Goal: Transaction & Acquisition: Book appointment/travel/reservation

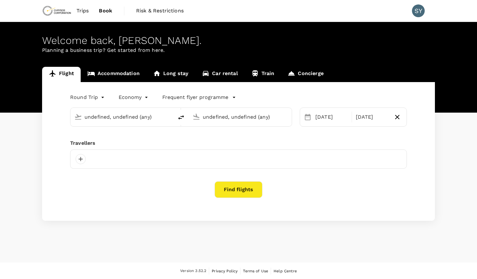
type input "Vancouver Intl (YVR)"
type input "[GEOGRAPHIC_DATA], [GEOGRAPHIC_DATA] (any)"
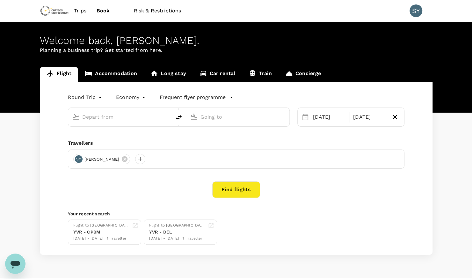
type input "Vancouver Intl (YVR)"
type input "[GEOGRAPHIC_DATA], [GEOGRAPHIC_DATA] (any)"
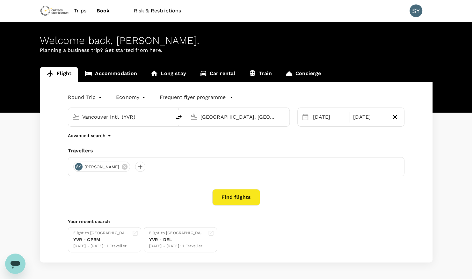
click at [238, 111] on html "Trips Book Risk & Restrictions SY Welcome back , [PERSON_NAME] . Planning a bus…" at bounding box center [236, 151] width 472 height 303
click at [322, 120] on div "[DATE]" at bounding box center [329, 117] width 38 height 13
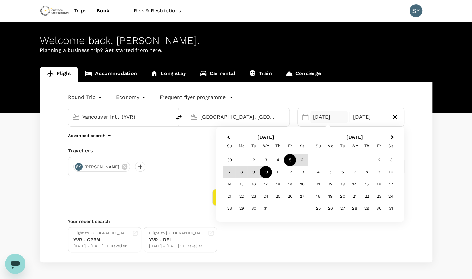
click at [395, 117] on icon "button" at bounding box center [394, 117] width 4 height 4
type input "oneway"
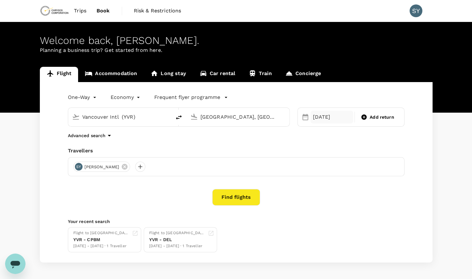
click at [319, 114] on div "[DATE]" at bounding box center [331, 117] width 43 height 13
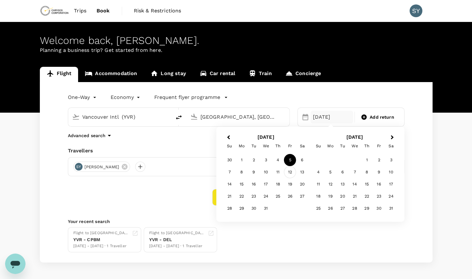
click at [287, 173] on div "12" at bounding box center [290, 172] width 12 height 12
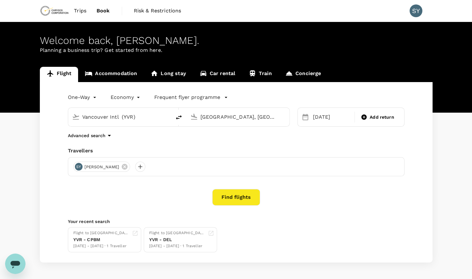
click at [238, 194] on button "Find flights" at bounding box center [236, 197] width 48 height 17
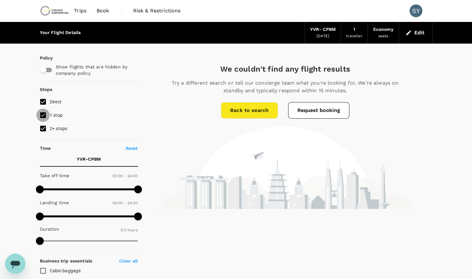
click at [43, 116] on input "1 stop" at bounding box center [42, 115] width 13 height 13
checkbox input "false"
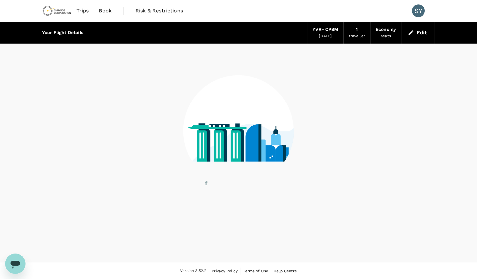
click at [44, 101] on div at bounding box center [238, 127] width 392 height 166
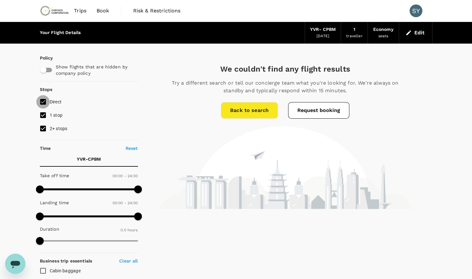
click at [45, 100] on input "Direct" at bounding box center [42, 101] width 13 height 13
checkbox input "false"
click at [332, 30] on div "YVR - CPBM" at bounding box center [322, 29] width 25 height 7
click at [408, 35] on icon "button" at bounding box center [408, 33] width 6 height 6
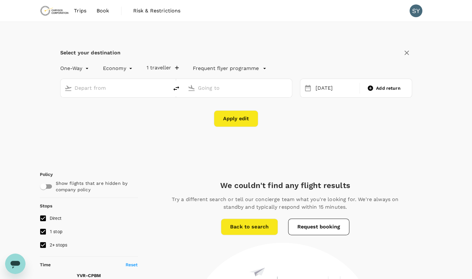
type input "Vancouver Intl (YVR)"
click at [273, 87] on input "Paramaribo, Suriname (any)" at bounding box center [238, 88] width 81 height 10
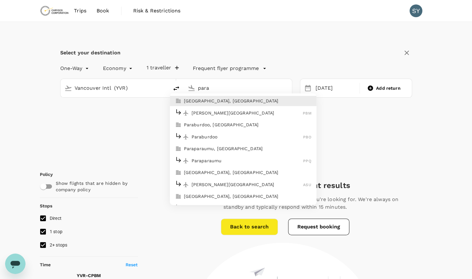
click at [254, 113] on p "Johan Adolf Pengel International Airport" at bounding box center [246, 113] width 111 height 6
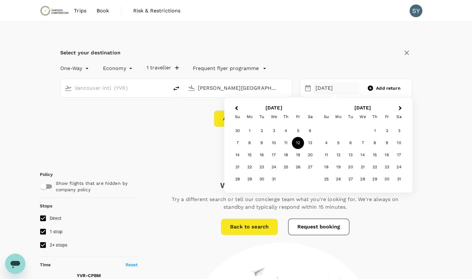
type input "Johan Adolf Pengel International Airport (PBM)"
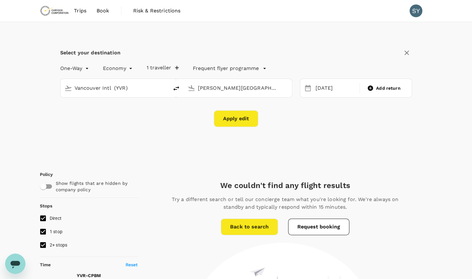
click at [230, 120] on button "Apply edit" at bounding box center [236, 119] width 44 height 17
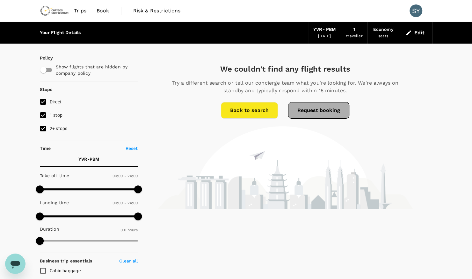
click at [319, 114] on button "Request booking" at bounding box center [318, 110] width 61 height 17
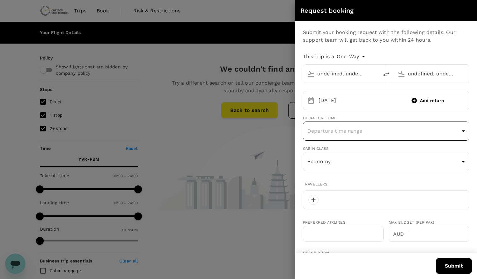
type input "Vancouver Intl (YVR)"
type input "Johan Adolf Pengel International Airport (PBM)"
type input "Vancouver Intl (YVR)"
type input "Johan Adolf Pengel International Airport (PBM)"
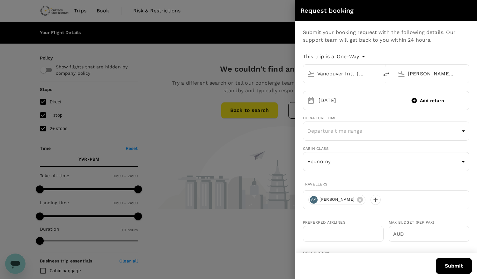
type input "1"
type input "7788754595"
type input "sanchit.yadav@chrysoscorp.com"
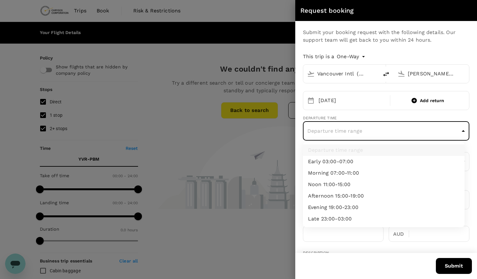
click at [347, 128] on body "Trips Book Risk & Restrictions SY Your Flight Details YVR - PBM 12 Dec 2025 1 t…" at bounding box center [238, 236] width 477 height 472
click at [336, 183] on li "Noon 11:00-15:00" at bounding box center [384, 184] width 162 height 11
type input "noon"
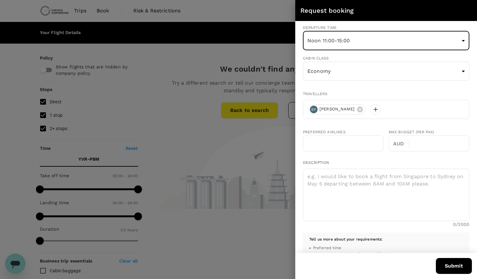
scroll to position [89, 0]
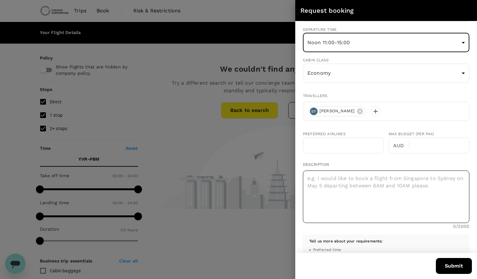
click at [315, 179] on textarea at bounding box center [386, 197] width 166 height 53
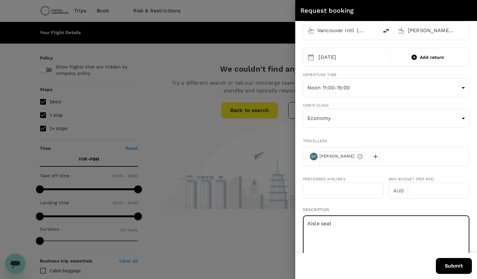
scroll to position [0, 0]
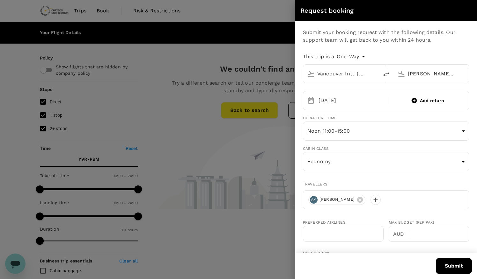
type textarea "Aisle seat"
click at [445, 264] on button "Submit" at bounding box center [453, 266] width 36 height 16
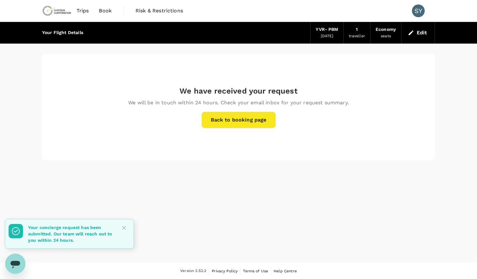
click at [254, 120] on link "Back to booking page" at bounding box center [238, 120] width 74 height 17
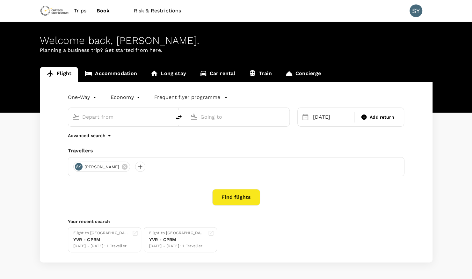
type input "Vancouver Intl (YVR)"
type input "[GEOGRAPHIC_DATA], [GEOGRAPHIC_DATA] (any)"
click at [124, 73] on link "Accommodation" at bounding box center [111, 74] width 66 height 15
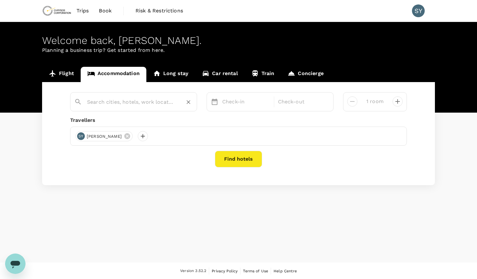
click at [138, 102] on input "text" at bounding box center [131, 102] width 88 height 10
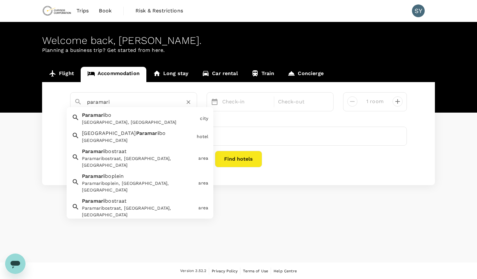
click at [132, 117] on div "Paramari bo Paramaribo, Suriname" at bounding box center [138, 117] width 118 height 17
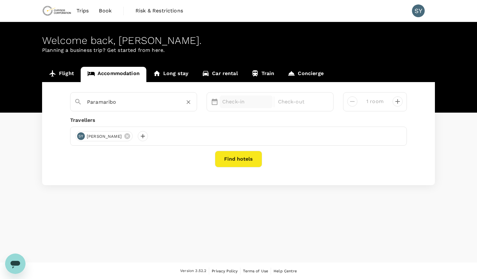
type input "Paramaribo"
click at [233, 101] on p "Check-in" at bounding box center [246, 102] width 48 height 8
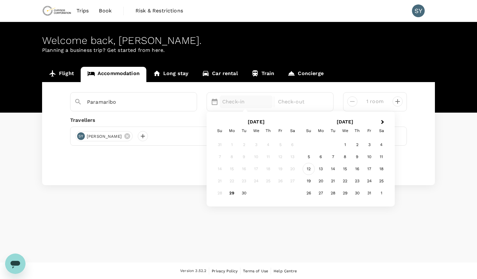
click at [310, 167] on div "12" at bounding box center [308, 169] width 12 height 12
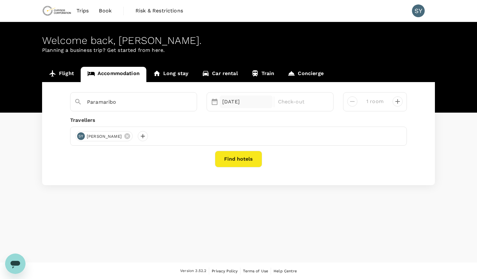
click at [231, 99] on div "12 Oct" at bounding box center [245, 102] width 53 height 13
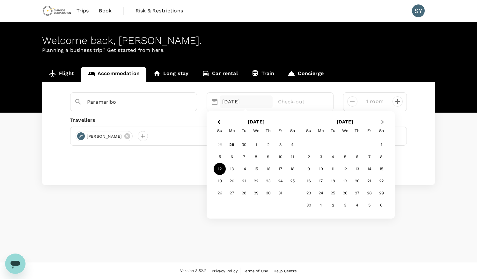
click at [382, 124] on button "Next Month" at bounding box center [383, 123] width 10 height 10
click at [369, 155] on div "12" at bounding box center [369, 157] width 12 height 12
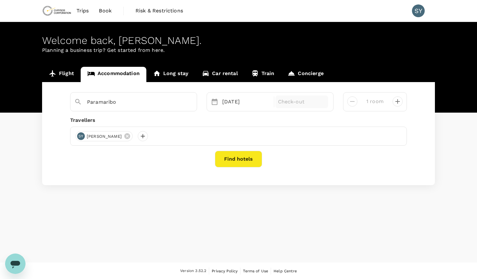
click at [302, 99] on p "Check-out" at bounding box center [302, 102] width 48 height 8
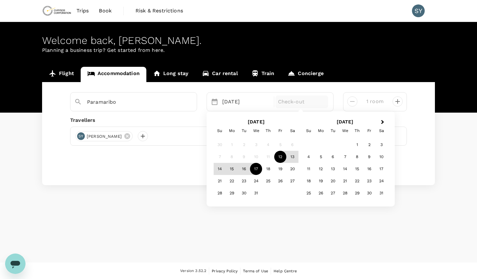
click at [258, 169] on div "17" at bounding box center [256, 169] width 12 height 12
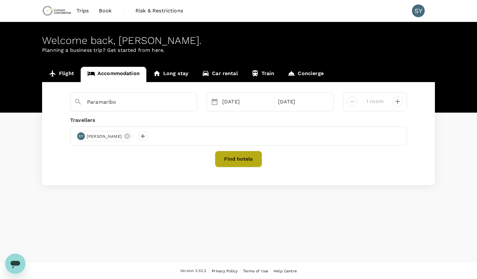
click at [242, 162] on button "Find hotels" at bounding box center [238, 159] width 47 height 17
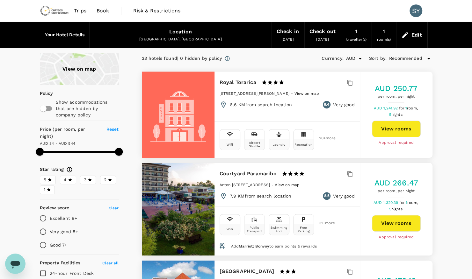
type input "543.95"
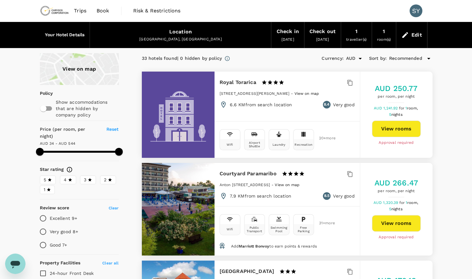
type input "543.95"
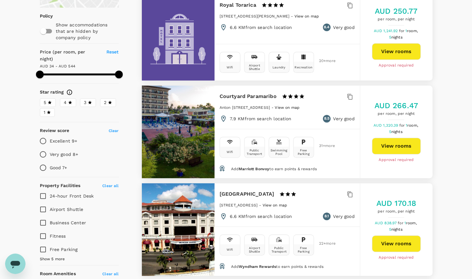
scroll to position [46, 0]
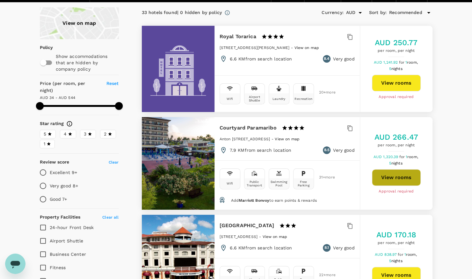
click at [404, 174] on button "View rooms" at bounding box center [396, 177] width 49 height 17
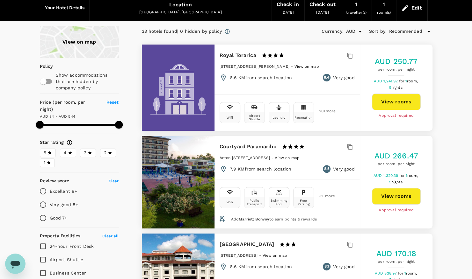
click at [412, 7] on div "Edit" at bounding box center [416, 8] width 11 height 9
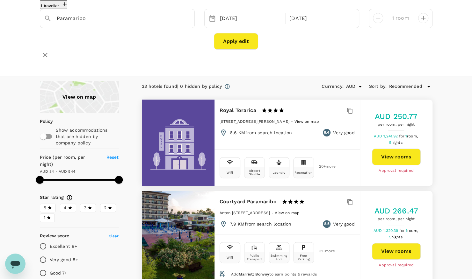
scroll to position [81, 0]
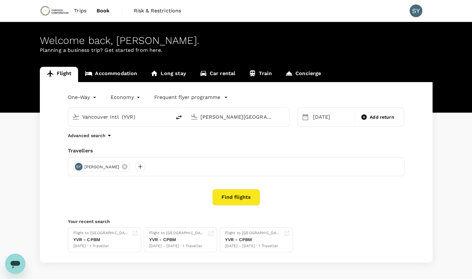
click at [144, 118] on input "Vancouver Intl (YVR)" at bounding box center [120, 117] width 76 height 10
click at [133, 139] on p "[PERSON_NAME][GEOGRAPHIC_DATA]" at bounding box center [128, 142] width 111 height 6
type input "[PERSON_NAME][GEOGRAPHIC_DATA] (PBM)"
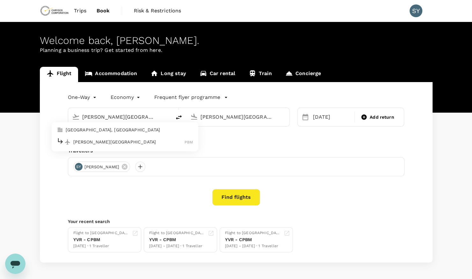
scroll to position [0, 43]
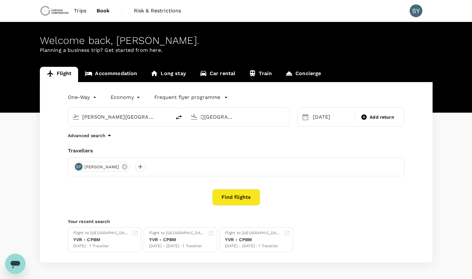
click at [222, 120] on input "[PERSON_NAME][GEOGRAPHIC_DATA] (PBM)" at bounding box center [238, 117] width 76 height 10
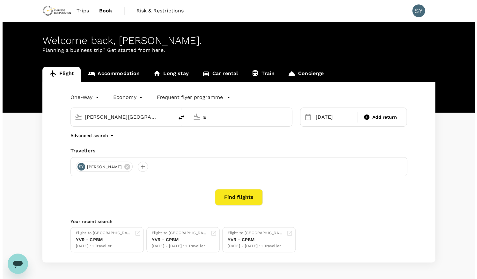
scroll to position [0, 0]
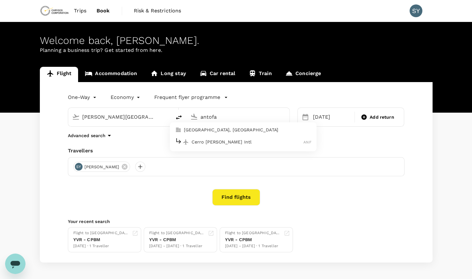
click at [214, 140] on p "Cerro Moreno Intl" at bounding box center [247, 142] width 112 height 6
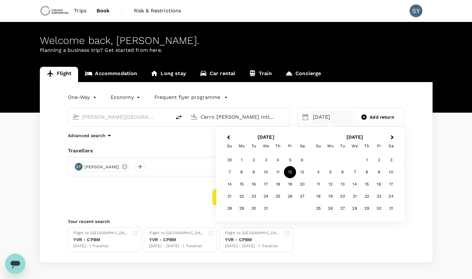
type input "Cerro Moreno Intl (ANF)"
click at [264, 182] on div "17" at bounding box center [266, 184] width 12 height 12
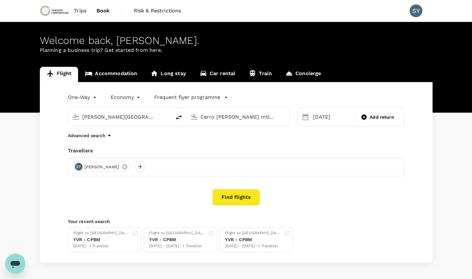
click at [232, 197] on button "Find flights" at bounding box center [236, 197] width 48 height 17
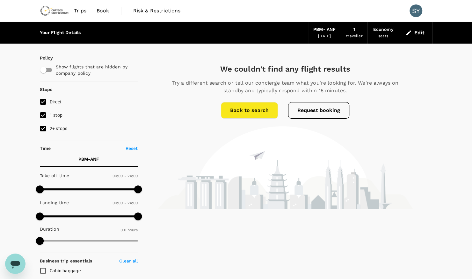
click at [322, 111] on button "Request booking" at bounding box center [318, 110] width 61 height 17
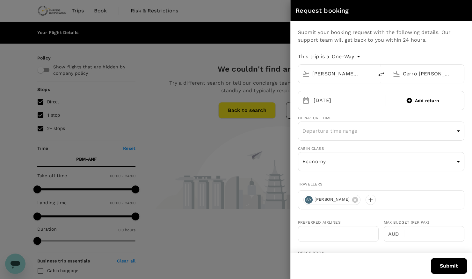
type input "[PERSON_NAME][GEOGRAPHIC_DATA] (PBM)"
type input "Cerro Moreno Intl (ANF)"
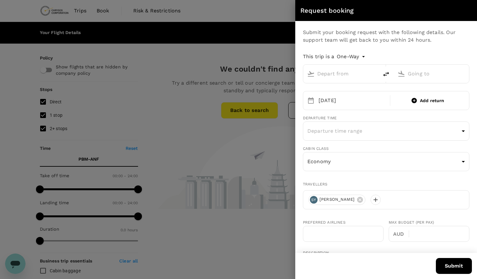
type input "[PERSON_NAME][GEOGRAPHIC_DATA] (PBM)"
type input "Cerro Moreno Intl (ANF)"
type input "[PERSON_NAME][EMAIL_ADDRESS][DOMAIN_NAME]"
type input "1"
type input "7788754595"
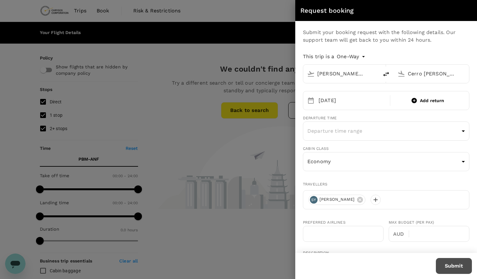
click at [442, 265] on button "Submit" at bounding box center [453, 266] width 36 height 16
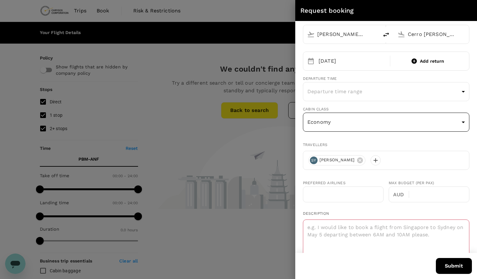
scroll to position [39, 0]
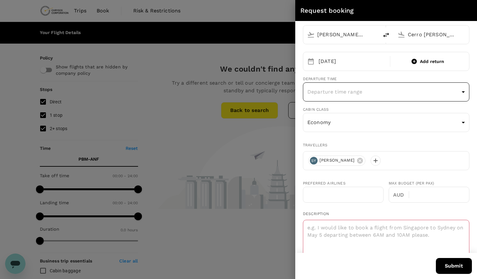
click at [362, 96] on body "Trips Book Risk & Restrictions SY Your Flight Details PBM - ANF 17 Dec 2025 1 t…" at bounding box center [238, 236] width 477 height 472
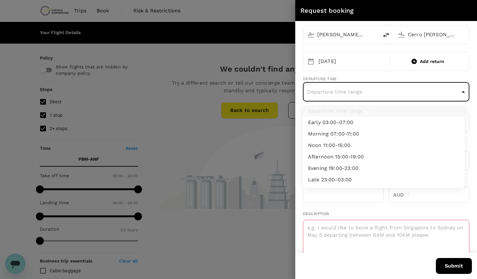
click at [328, 143] on li "Noon 11:00-15:00" at bounding box center [384, 145] width 162 height 11
type input "noon"
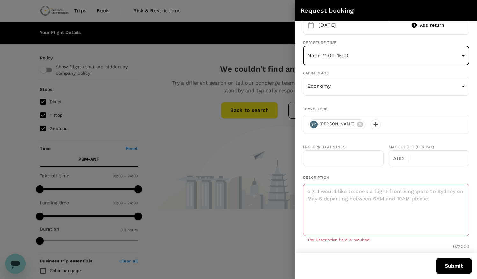
scroll to position [76, 0]
click at [377, 203] on textarea at bounding box center [386, 209] width 166 height 53
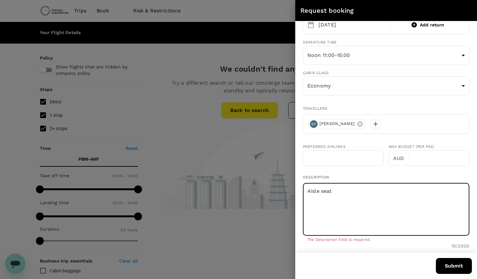
type textarea "Aisle seat"
click at [453, 261] on button "Submit" at bounding box center [453, 266] width 36 height 16
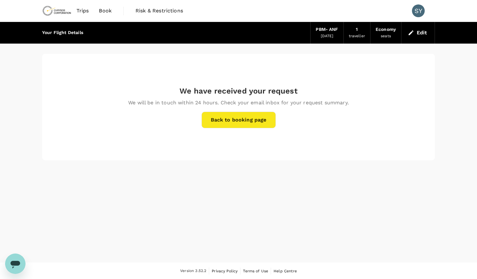
click at [241, 122] on link "Back to booking page" at bounding box center [238, 120] width 74 height 17
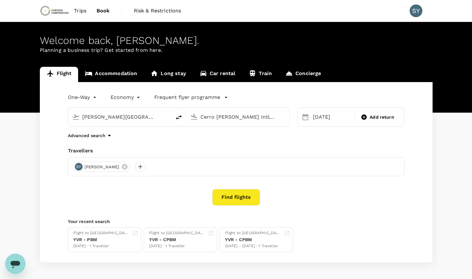
click at [153, 118] on input "[PERSON_NAME][GEOGRAPHIC_DATA] (PBM)" at bounding box center [120, 117] width 76 height 10
type input "[PERSON_NAME][GEOGRAPHIC_DATA] (PBM)"
click at [213, 119] on input "Cerro Moreno Intl (ANF)" at bounding box center [238, 117] width 76 height 10
click at [223, 142] on p "Vancouver Intl" at bounding box center [247, 142] width 112 height 6
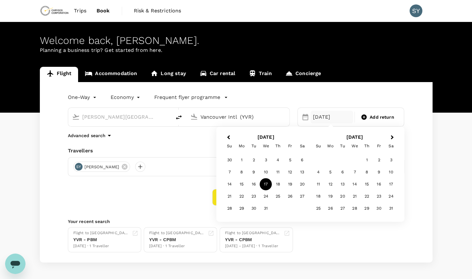
type input "Vancouver Intl (YVR)"
click at [342, 170] on div "6" at bounding box center [342, 172] width 12 height 12
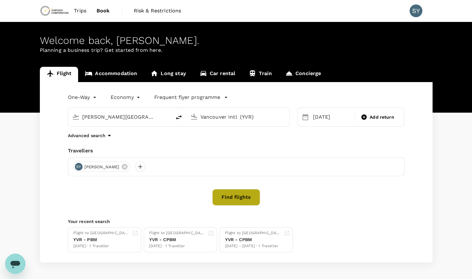
click at [224, 193] on button "Find flights" at bounding box center [236, 197] width 48 height 17
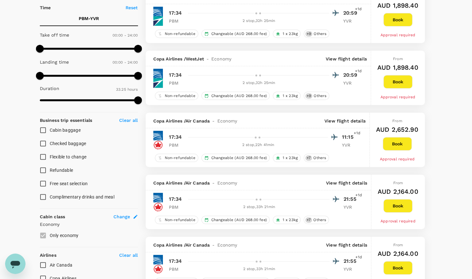
scroll to position [132, 0]
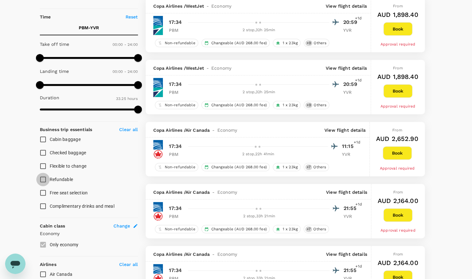
click at [41, 178] on input "Refundable" at bounding box center [42, 179] width 13 height 13
checkbox input "true"
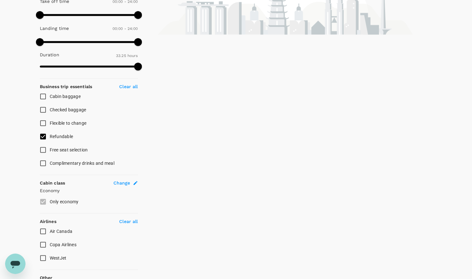
scroll to position [174, 0]
click at [43, 122] on input "Flexible to change" at bounding box center [42, 123] width 13 height 13
checkbox input "true"
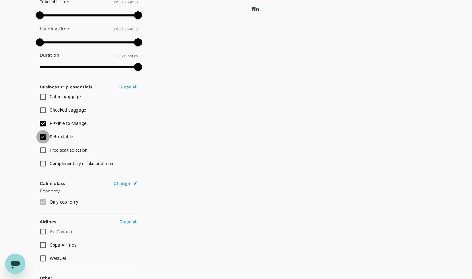
click at [45, 136] on input "Refundable" at bounding box center [42, 136] width 13 height 13
checkbox input "false"
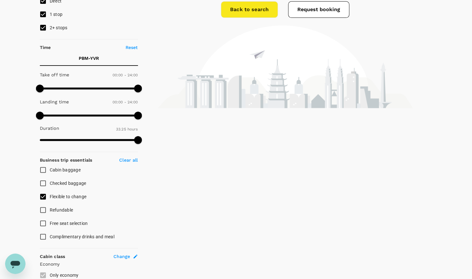
scroll to position [101, 0]
click at [43, 197] on input "Flexible to change" at bounding box center [42, 197] width 13 height 13
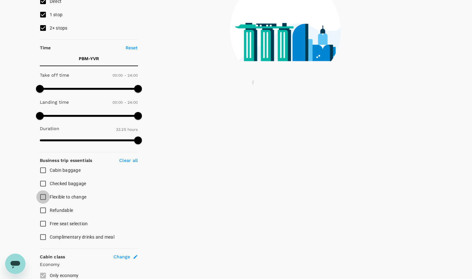
click at [43, 197] on input "Flexible to change" at bounding box center [42, 197] width 13 height 13
checkbox input "true"
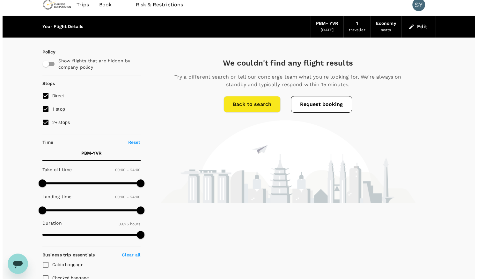
scroll to position [0, 0]
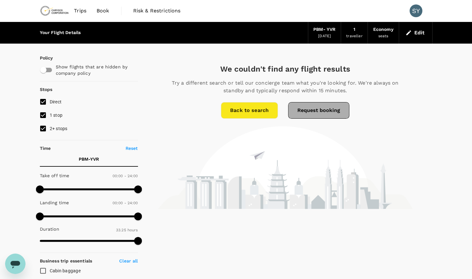
click at [306, 115] on button "Request booking" at bounding box center [318, 110] width 61 height 17
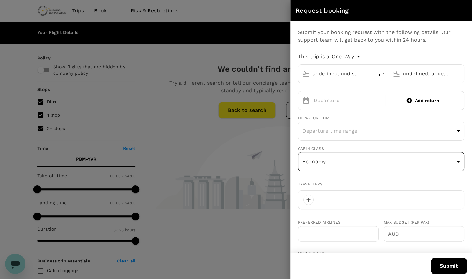
type input "[PERSON_NAME][GEOGRAPHIC_DATA] (PBM)"
type input "Vancouver Intl (YVR)"
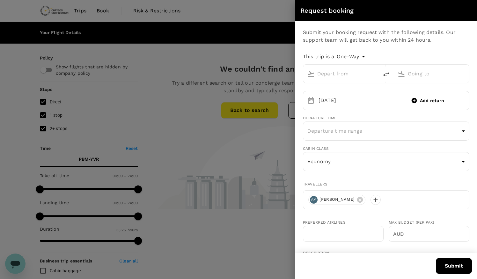
type input "[PERSON_NAME][GEOGRAPHIC_DATA] (PBM)"
type input "Vancouver Intl (YVR)"
type input "1"
type input "7788754595"
type input "[PERSON_NAME][EMAIL_ADDRESS][DOMAIN_NAME]"
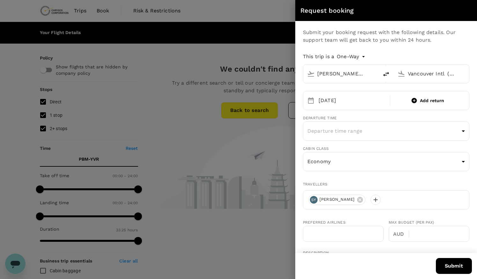
scroll to position [19, 0]
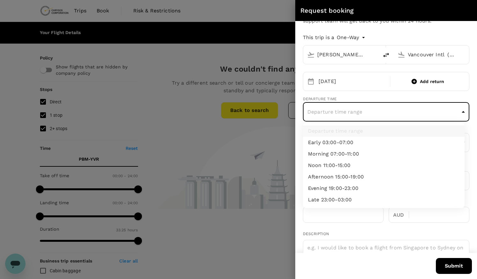
click at [345, 110] on body "Trips Book Risk & Restrictions SY Your Flight Details PBM - YVR 06 Jan 2026 1 t…" at bounding box center [238, 256] width 477 height 513
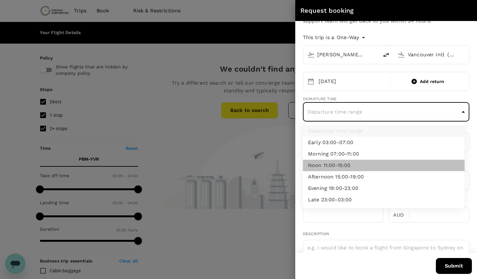
click at [340, 164] on li "Noon 11:00-15:00" at bounding box center [384, 165] width 162 height 11
type input "noon"
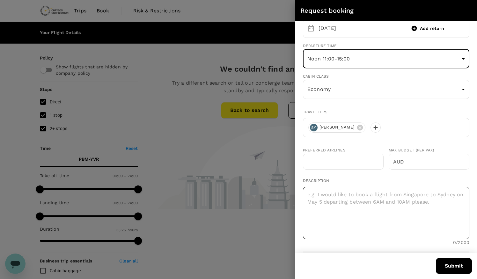
scroll to position [73, 0]
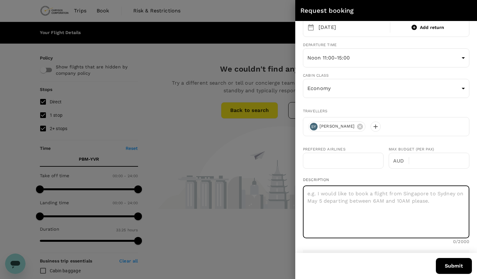
click at [330, 200] on textarea at bounding box center [386, 212] width 166 height 53
type textarea "Flexible tickets in case rescheduling is required."
click at [445, 266] on button "Submit" at bounding box center [453, 266] width 36 height 16
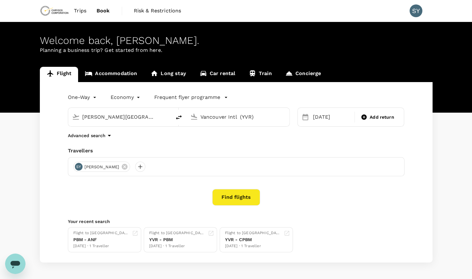
click at [115, 121] on input "Johan Adolf Pengel International Airport (PBM)" at bounding box center [120, 117] width 76 height 10
type input "t"
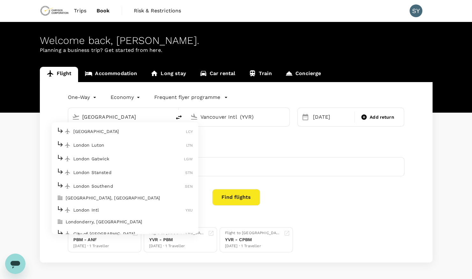
scroll to position [26, 0]
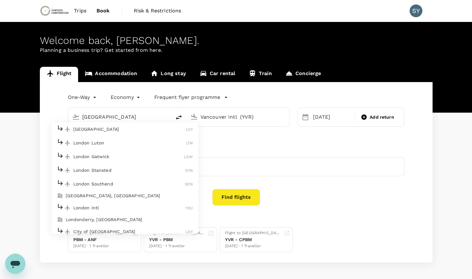
click at [97, 197] on p "London, Canada" at bounding box center [129, 196] width 127 height 6
type input "London, Canada (any)"
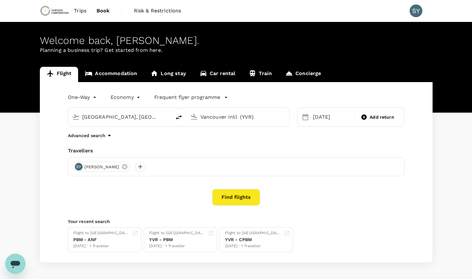
click at [158, 116] on div "London, Canada (any)" at bounding box center [124, 117] width 85 height 10
click at [219, 114] on input "Vancouver Intl (YVR)" at bounding box center [238, 117] width 76 height 10
click at [221, 115] on input "Vancouver Intl (YVR)" at bounding box center [238, 117] width 76 height 10
click at [214, 141] on p "Gander Intl" at bounding box center [247, 142] width 112 height 6
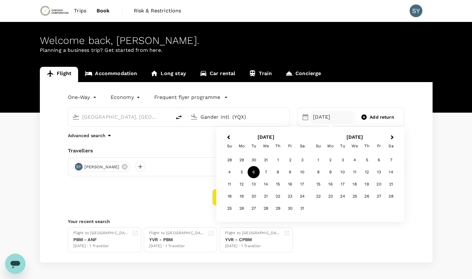
type input "Gander Intl (YQX)"
click at [228, 136] on span "Previous Month" at bounding box center [228, 137] width 0 height 7
click at [256, 185] on div "14" at bounding box center [254, 184] width 12 height 12
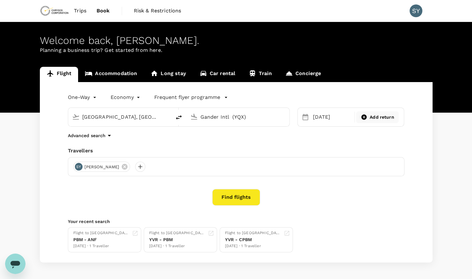
click at [382, 117] on span "Add return" at bounding box center [382, 117] width 25 height 7
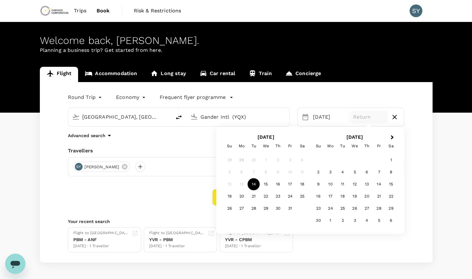
click at [395, 118] on icon "button" at bounding box center [394, 117] width 4 height 4
type input "oneway"
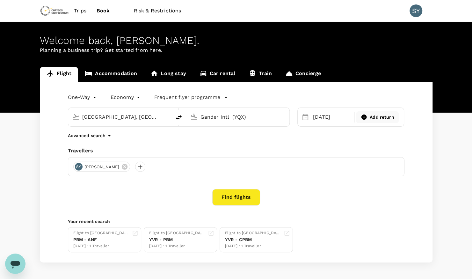
click at [131, 115] on input "London, Canada (any)" at bounding box center [120, 117] width 76 height 10
click at [168, 117] on div "London, Canada (any)" at bounding box center [119, 117] width 103 height 18
click at [146, 113] on input "London, Canada (any)" at bounding box center [120, 117] width 76 height 10
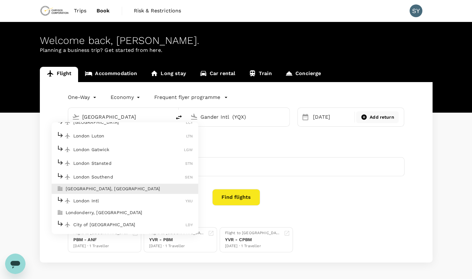
scroll to position [32, 0]
click at [101, 200] on p "London Intl" at bounding box center [129, 202] width 112 height 6
type input "London Intl (YXU)"
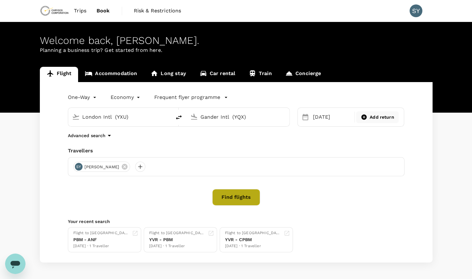
click at [242, 202] on button "Find flights" at bounding box center [236, 197] width 48 height 17
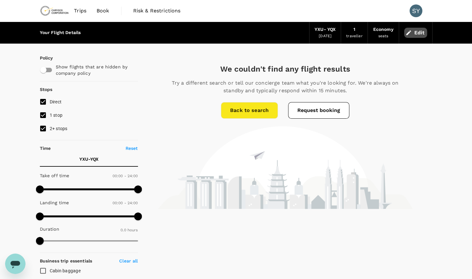
click at [417, 34] on button "Edit" at bounding box center [415, 33] width 23 height 10
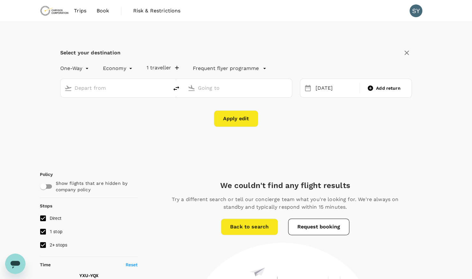
type input "London Intl (YXU)"
type input "Gander Intl (YQX)"
click at [261, 89] on input "Gander Intl (YQX)" at bounding box center [238, 88] width 81 height 10
click at [127, 87] on input "London Intl (YXU)" at bounding box center [115, 88] width 81 height 10
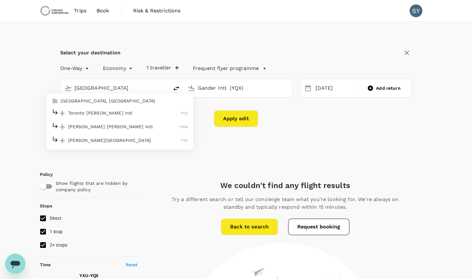
click at [107, 111] on p "Toronto Pearson Intl" at bounding box center [124, 113] width 113 height 6
type input "Toronto Pearson Intl (YYZ)"
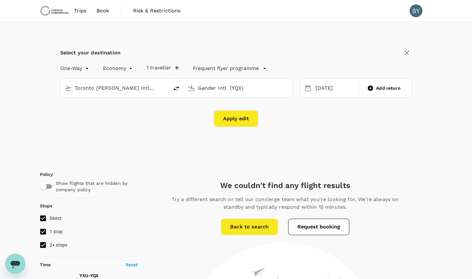
click at [251, 117] on button "Apply edit" at bounding box center [236, 119] width 44 height 17
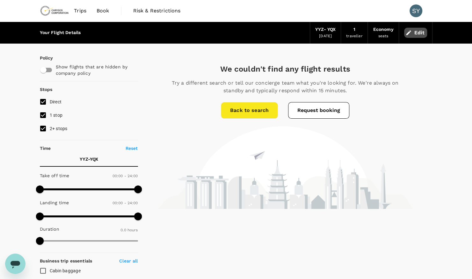
click at [410, 28] on button "Edit" at bounding box center [415, 33] width 23 height 10
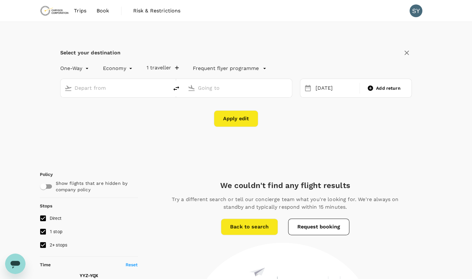
type input "Toronto Pearson Intl (YYZ)"
type input "Gander Intl (YQX)"
click at [119, 88] on input "Toronto Pearson Intl (YYZ)" at bounding box center [115, 88] width 81 height 10
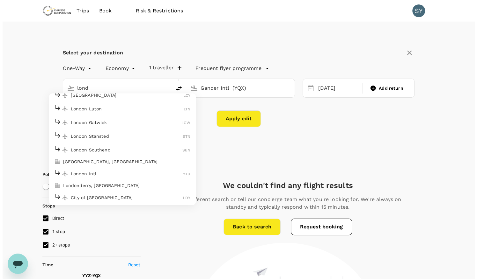
scroll to position [34, 0]
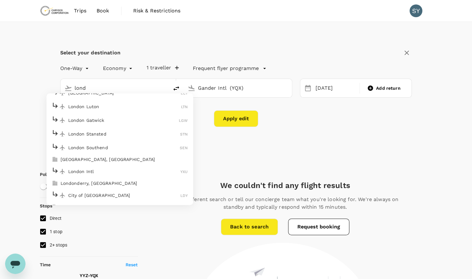
click at [121, 169] on p "London Intl" at bounding box center [124, 172] width 112 height 6
type input "London Intl (YXU)"
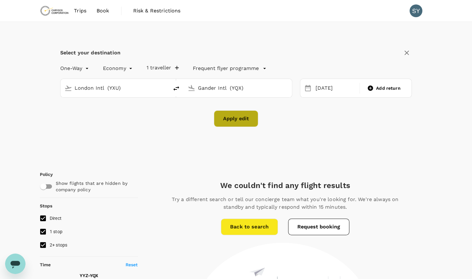
click at [234, 120] on button "Apply edit" at bounding box center [236, 119] width 44 height 17
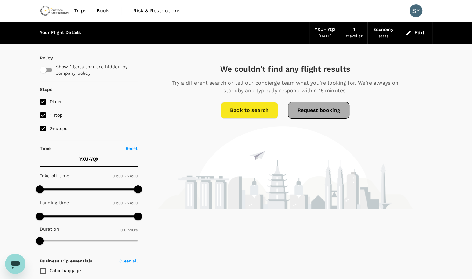
click at [320, 109] on button "Request booking" at bounding box center [318, 110] width 61 height 17
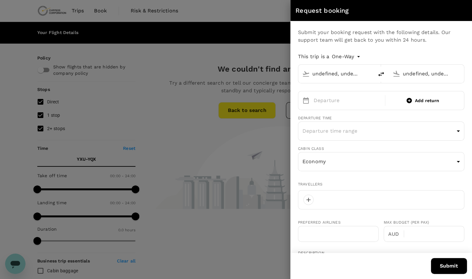
type input "London Intl (YXU)"
type input "Gander Intl (YQX)"
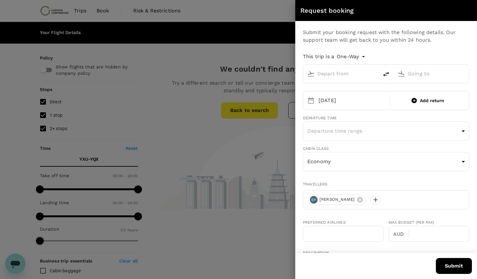
type input "London Intl (YXU)"
type input "Gander Intl (YQX)"
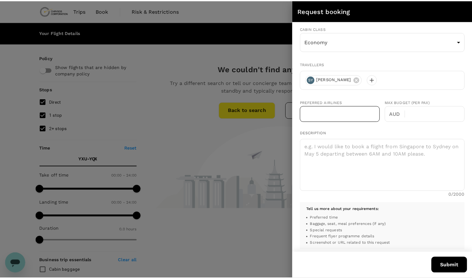
scroll to position [120, 0]
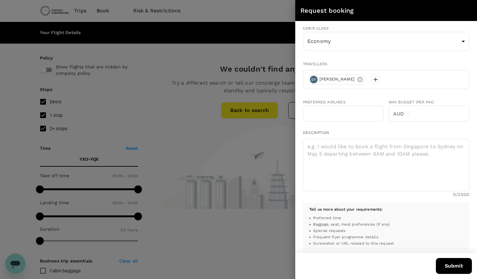
type input "sanchit.yadav@chrysoscorp.com"
type input "1"
type input "7788754595"
click at [336, 150] on textarea at bounding box center [386, 165] width 166 height 53
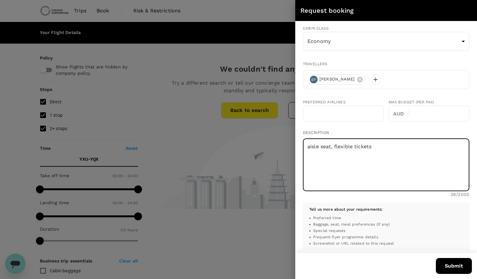
type textarea "aisle seat, flexible tickets"
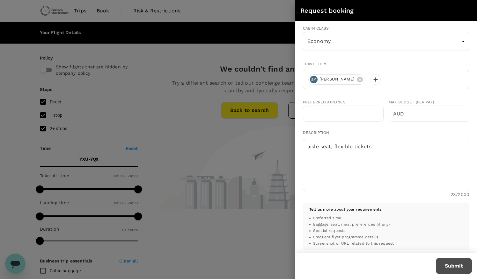
click at [448, 266] on button "Submit" at bounding box center [453, 266] width 36 height 16
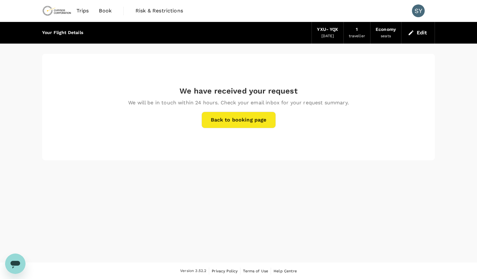
click at [419, 35] on button "Edit" at bounding box center [417, 33] width 23 height 10
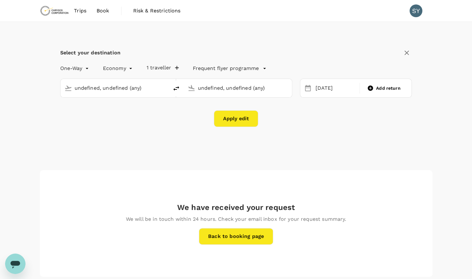
type input "London Intl (YXU)"
type input "Gander Intl (YQX)"
type input "London Intl (YXU)"
type input "Gander Intl (YQX)"
click at [145, 87] on input "London Intl (YXU)" at bounding box center [115, 88] width 81 height 10
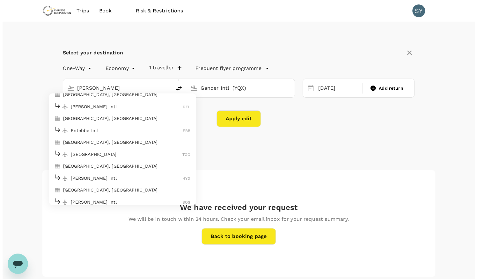
scroll to position [3, 0]
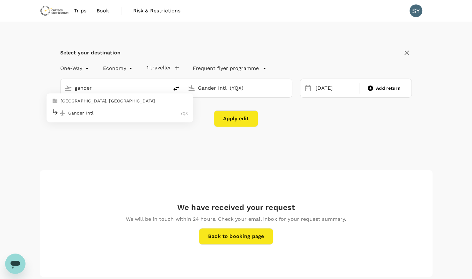
click at [115, 110] on p "Gander Intl" at bounding box center [124, 113] width 112 height 6
type input "Gander Intl (YQX)"
click at [218, 90] on input "Gander Intl (YQX)" at bounding box center [238, 88] width 81 height 10
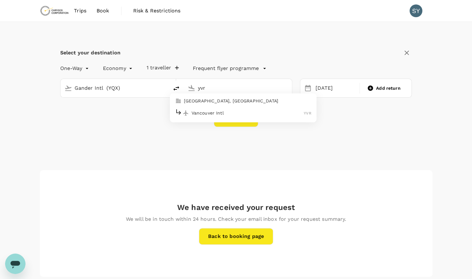
click at [228, 113] on p "Vancouver Intl" at bounding box center [247, 113] width 112 height 6
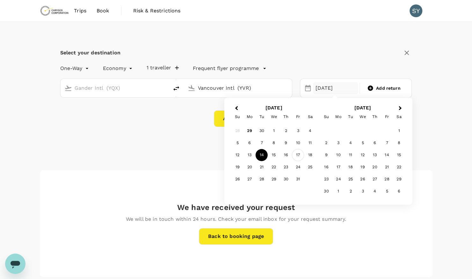
type input "Vancouver Intl (YVR)"
click at [298, 155] on div "17" at bounding box center [298, 155] width 12 height 12
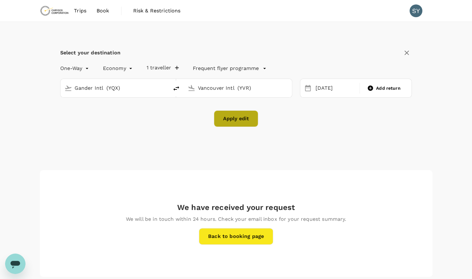
click at [244, 119] on button "Apply edit" at bounding box center [236, 119] width 44 height 17
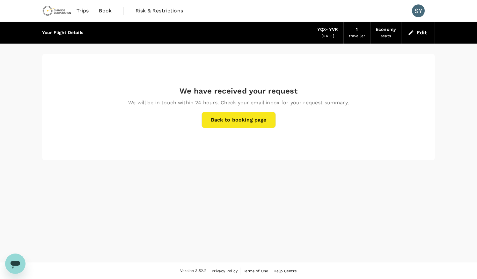
click at [257, 120] on link "Back to booking page" at bounding box center [238, 120] width 74 height 17
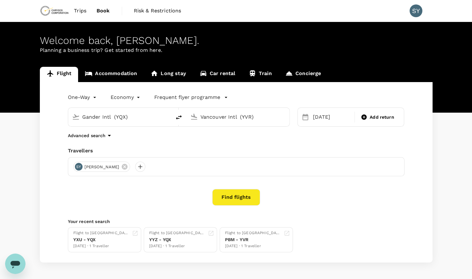
click at [226, 192] on button "Find flights" at bounding box center [236, 197] width 48 height 17
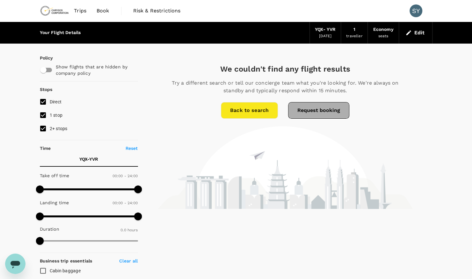
click at [322, 114] on button "Request booking" at bounding box center [318, 110] width 61 height 17
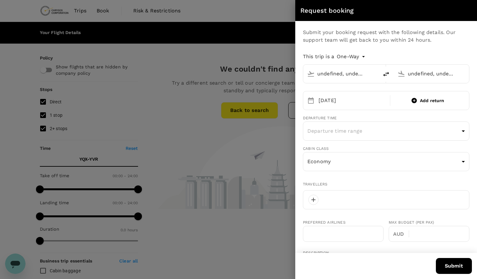
type input "Gander Intl (YQX)"
type input "Vancouver Intl (YVR)"
type input "Gander Intl (YQX)"
type input "Vancouver Intl (YVR)"
type input "1"
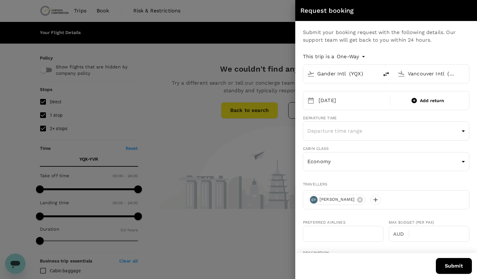
type input "7788754595"
type input "[PERSON_NAME][EMAIL_ADDRESS][DOMAIN_NAME]"
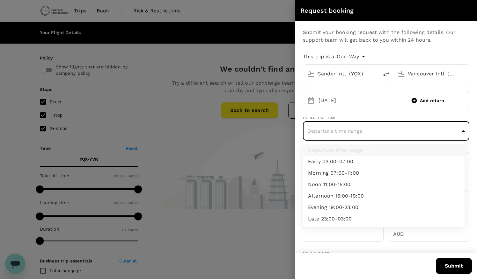
click at [390, 133] on body "Trips Book Risk & Restrictions SY Your Flight Details YQX - YVR [DATE] 1 travel…" at bounding box center [238, 236] width 477 height 472
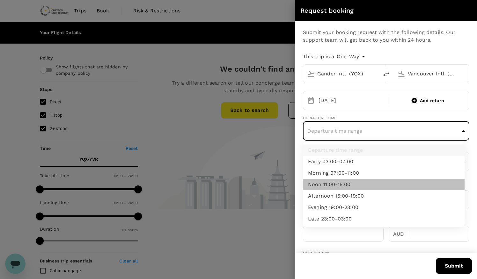
click at [351, 182] on li "Noon 11:00-15:00" at bounding box center [384, 184] width 162 height 11
type input "noon"
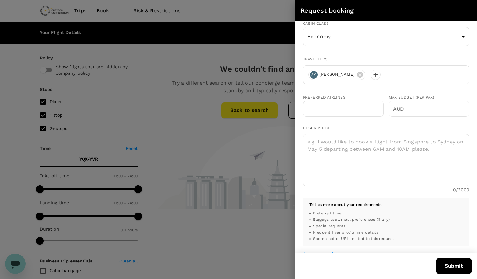
scroll to position [126, 0]
click at [357, 153] on textarea at bounding box center [386, 160] width 166 height 53
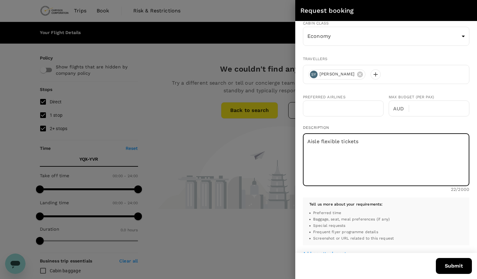
type textarea "Aisle flexible tickets"
click at [451, 263] on button "Submit" at bounding box center [453, 266] width 36 height 16
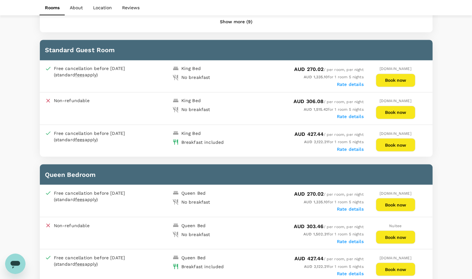
scroll to position [566, 0]
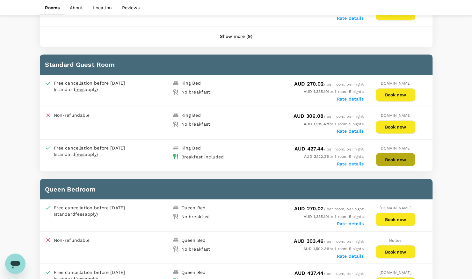
click at [394, 153] on button "Book now" at bounding box center [396, 159] width 40 height 13
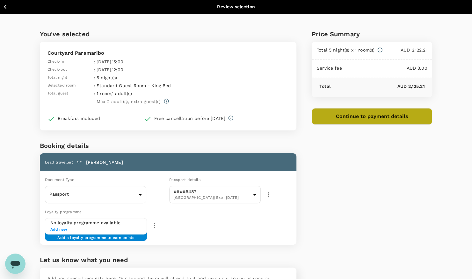
click at [360, 116] on button "Continue to payment details" at bounding box center [372, 116] width 121 height 17
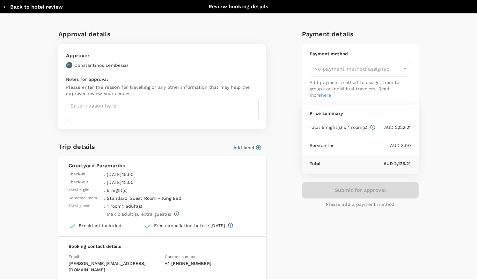
type input "9c4289b1-14a3-4119-8736-521306e5ca8f"
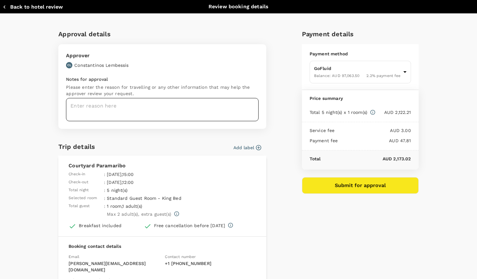
click at [131, 108] on textarea at bounding box center [162, 109] width 192 height 23
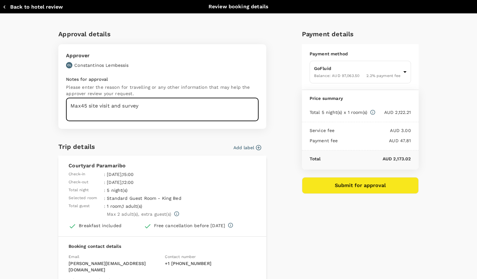
type textarea "Max45 site visit and survey"
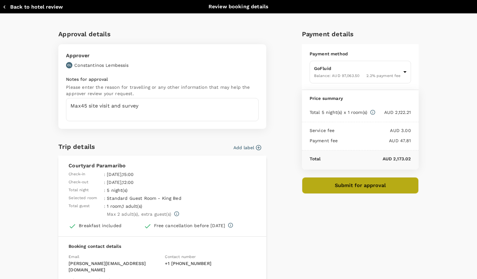
click at [378, 189] on button "Submit for approval" at bounding box center [360, 185] width 117 height 17
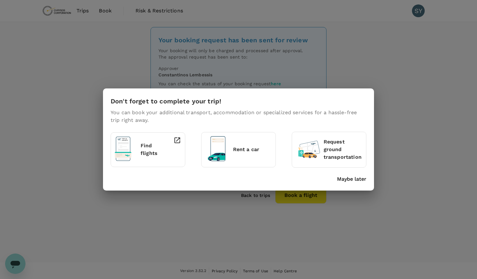
click at [263, 199] on div "Don't forget to complete your trip! You can book your additional transport, acc…" at bounding box center [238, 139] width 477 height 279
click at [341, 180] on p "Maybe later" at bounding box center [351, 180] width 29 height 8
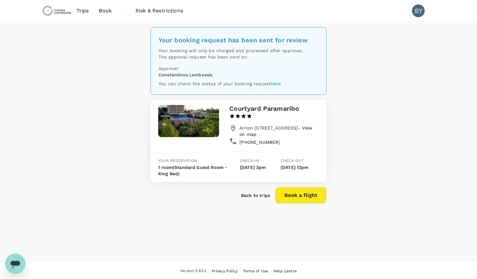
click at [262, 199] on p "Back to trips" at bounding box center [255, 195] width 29 height 6
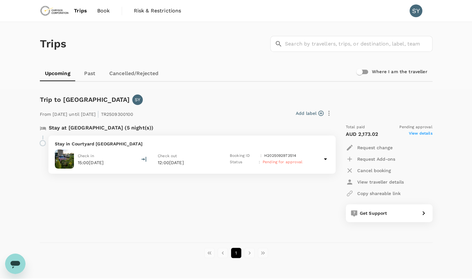
click at [324, 159] on icon at bounding box center [325, 159] width 8 height 8
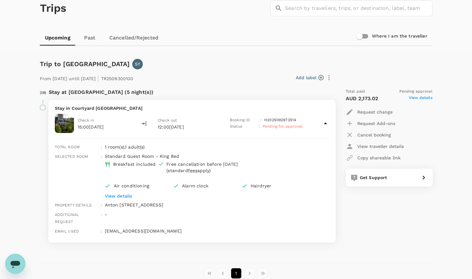
scroll to position [37, 0]
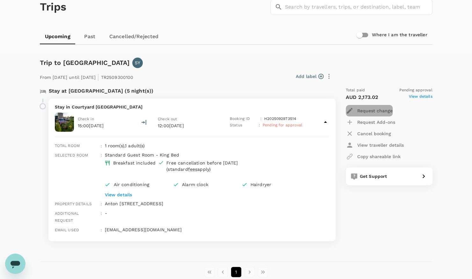
click at [377, 111] on p "Request change" at bounding box center [374, 111] width 35 height 6
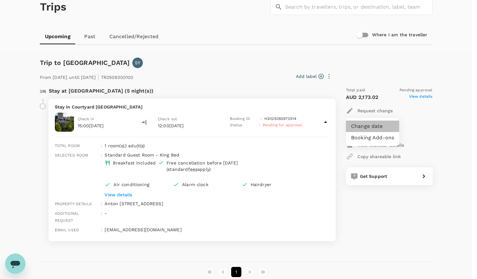
click at [382, 126] on li "Change date" at bounding box center [372, 126] width 53 height 11
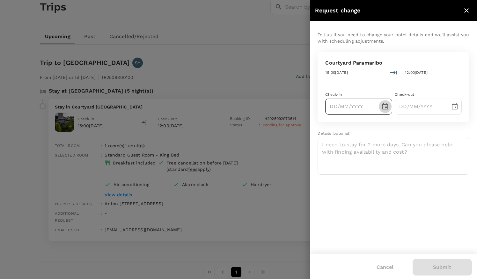
click at [386, 105] on icon "Choose date" at bounding box center [385, 107] width 8 height 8
click at [414, 163] on div "7 8 9 10 11 12 13" at bounding box center [376, 162] width 102 height 11
click at [420, 126] on icon "Next month" at bounding box center [417, 124] width 8 height 8
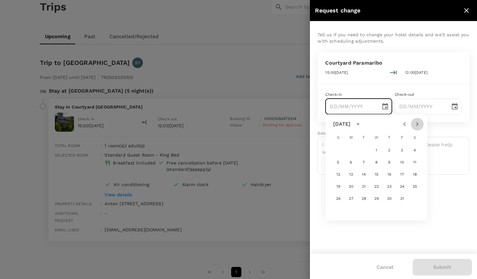
click at [420, 126] on icon "Next month" at bounding box center [417, 124] width 8 height 8
click at [417, 164] on button "13" at bounding box center [414, 162] width 11 height 11
type input "13/12/2025"
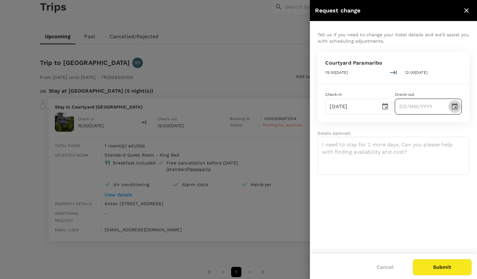
click at [453, 104] on icon "Choose date" at bounding box center [454, 106] width 6 height 6
click at [452, 123] on icon "Next month" at bounding box center [451, 124] width 8 height 8
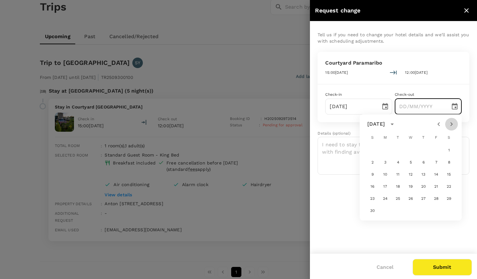
click at [452, 123] on icon "Next month" at bounding box center [451, 124] width 8 height 8
click at [411, 172] on button "17" at bounding box center [410, 174] width 11 height 11
type input "17/12/2025"
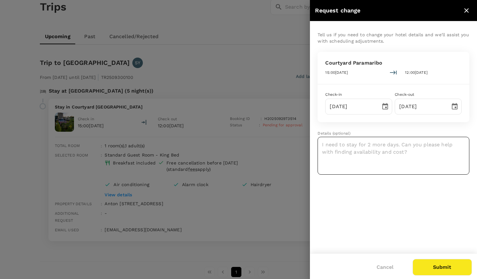
click at [367, 145] on textarea at bounding box center [393, 156] width 152 height 38
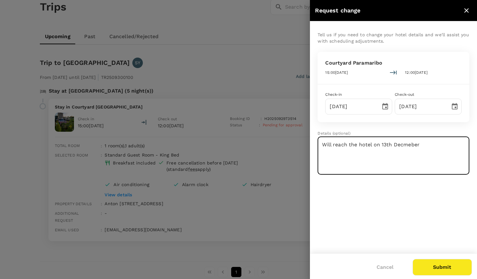
click at [404, 143] on textarea "Will reach the hotel on 13th Decmeber" at bounding box center [393, 156] width 152 height 38
click at [430, 143] on textarea "Will reach the hotel on 13th Decemeber" at bounding box center [393, 156] width 152 height 38
type textarea "Will reach the hotel on 13th December"
click at [435, 266] on button "Submit" at bounding box center [441, 267] width 59 height 17
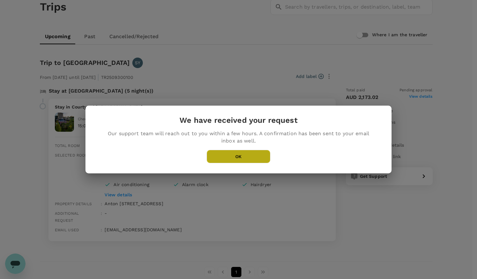
click at [251, 155] on button "OK" at bounding box center [238, 156] width 64 height 13
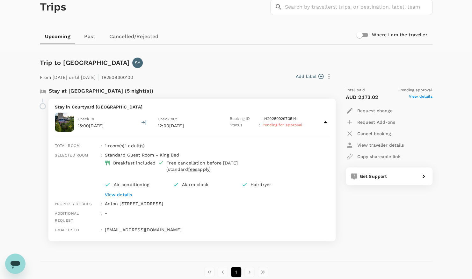
click at [320, 75] on icon "button" at bounding box center [321, 76] width 6 height 6
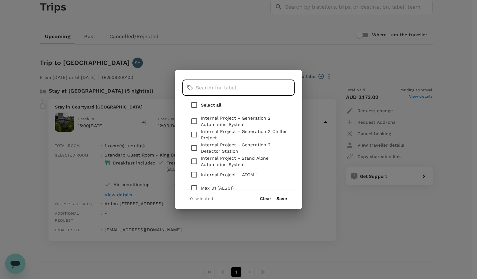
click at [240, 95] on input "text" at bounding box center [245, 88] width 99 height 16
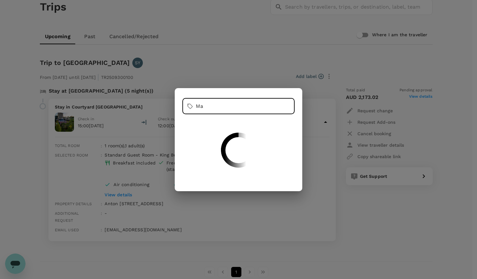
type input "M"
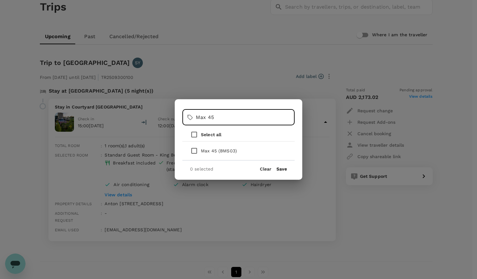
type input "Max 45"
click at [194, 153] on input "checkbox" at bounding box center [193, 150] width 13 height 13
checkbox input "true"
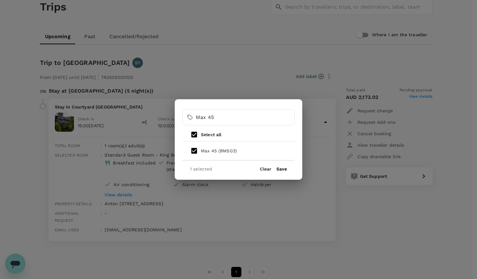
click at [263, 168] on button "Clear" at bounding box center [265, 169] width 11 height 5
checkbox input "false"
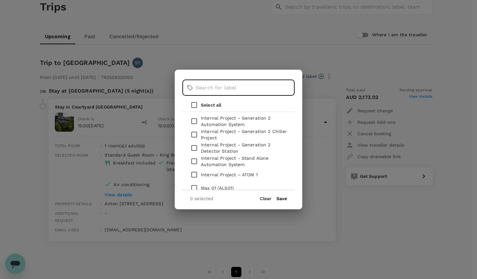
click at [234, 90] on input "text" at bounding box center [245, 88] width 99 height 16
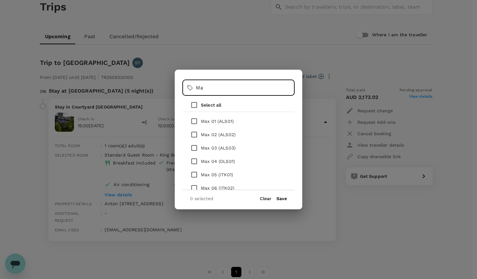
type input "M"
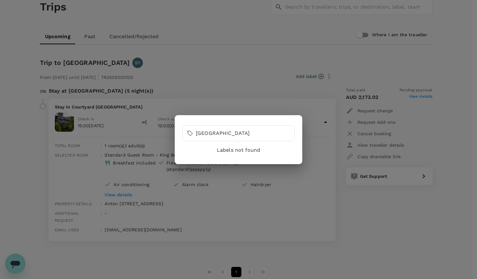
click at [247, 154] on p "Labels not found" at bounding box center [238, 151] width 102 height 8
click at [234, 132] on input "Suriname" at bounding box center [245, 134] width 99 height 16
type input "S"
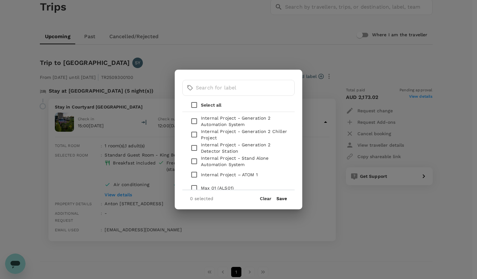
click at [243, 40] on div "​ ​ Select all Internal Project - Generation 2 Automation System Internal Proje…" at bounding box center [238, 139] width 477 height 279
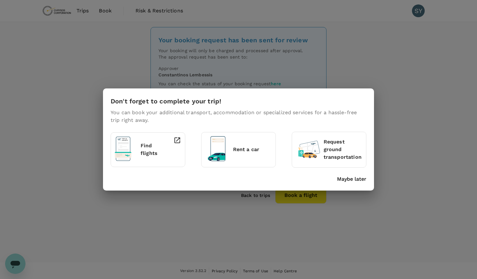
click at [110, 10] on body "Trips Book Risk & Restrictions SY Your booking request has been sent for review…" at bounding box center [238, 140] width 477 height 280
click at [343, 178] on p "Maybe later" at bounding box center [351, 180] width 29 height 8
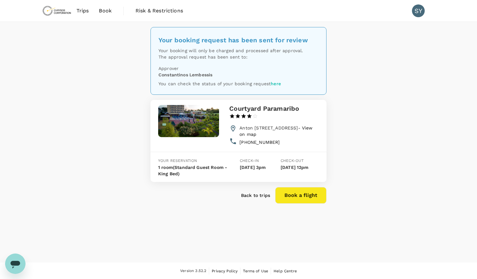
click at [105, 13] on span "Book" at bounding box center [105, 11] width 13 height 8
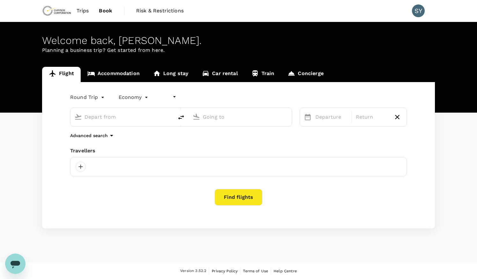
type input "undefined, undefined (any)"
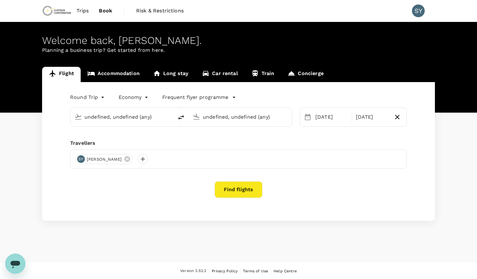
type input "Gander Intl (YQX)"
type input "Vancouver Intl (YVR)"
type input "oneway"
type input "Gander Intl (YQX)"
type input "Vancouver Intl (YVR)"
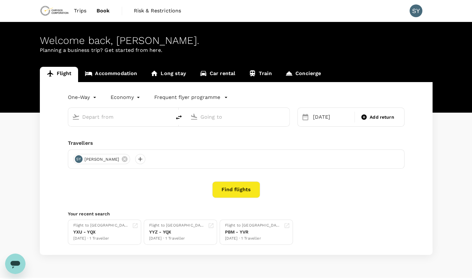
type input "Gander Intl (YQX)"
type input "Vancouver Intl (YVR)"
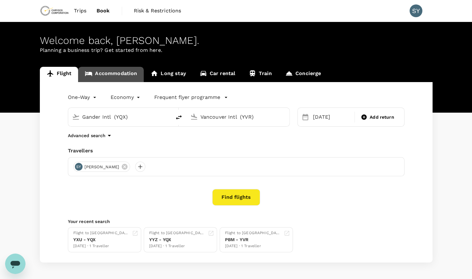
click at [117, 74] on link "Accommodation" at bounding box center [111, 74] width 66 height 15
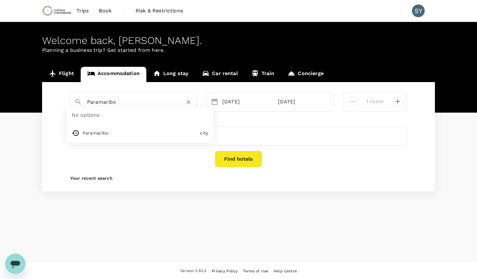
click at [155, 105] on input "Paramaribo" at bounding box center [131, 102] width 88 height 10
click at [187, 103] on icon "Clear" at bounding box center [188, 103] width 4 height 4
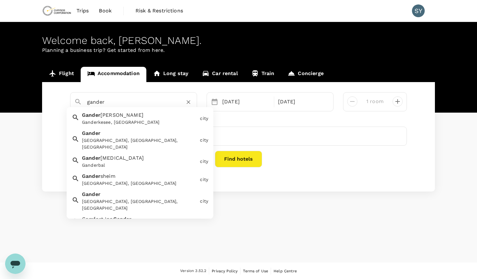
click at [132, 140] on div "Gander, NL, Canada" at bounding box center [139, 144] width 115 height 13
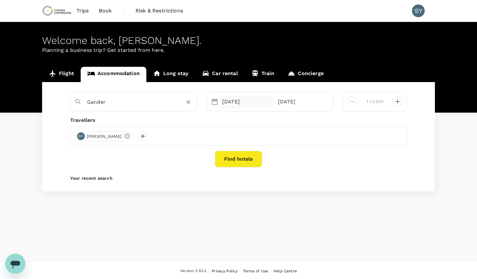
type input "Gander"
click at [243, 102] on div "12 Dec" at bounding box center [245, 102] width 53 height 13
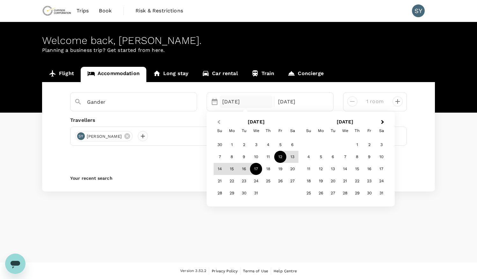
click at [215, 124] on button "Previous Month" at bounding box center [218, 123] width 10 height 10
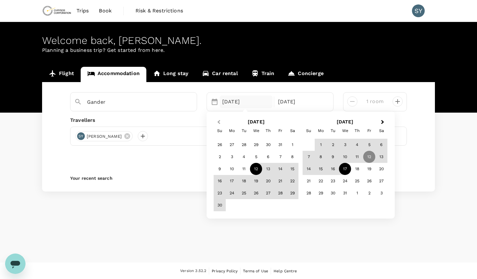
click at [215, 124] on button "Previous Month" at bounding box center [218, 123] width 10 height 10
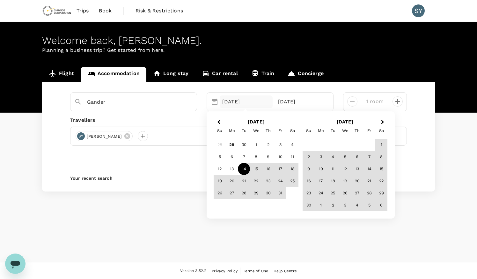
click at [244, 166] on div "14" at bounding box center [244, 169] width 12 height 12
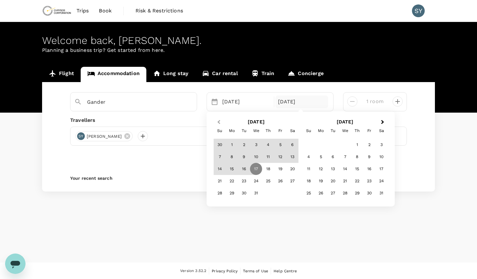
click at [219, 122] on span "Previous Month" at bounding box center [219, 122] width 0 height 7
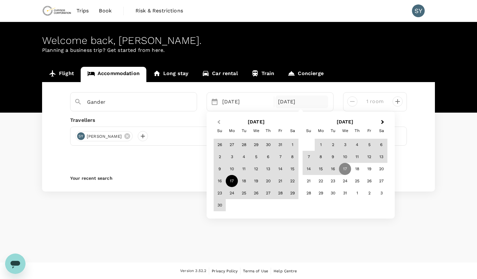
click at [219, 122] on span "Previous Month" at bounding box center [219, 122] width 0 height 7
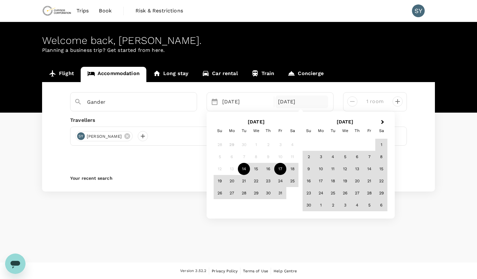
click at [280, 168] on div "17" at bounding box center [280, 169] width 12 height 12
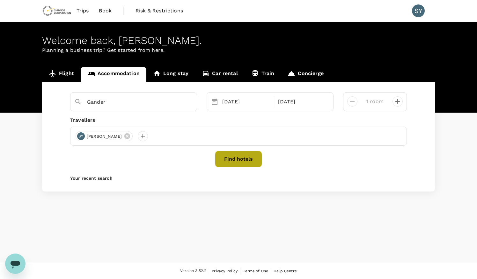
click at [251, 159] on button "Find hotels" at bounding box center [238, 159] width 47 height 17
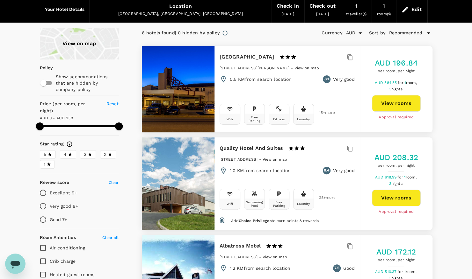
scroll to position [26, 0]
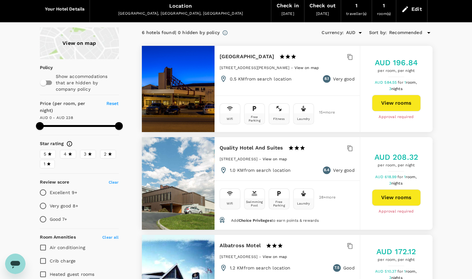
type input "238"
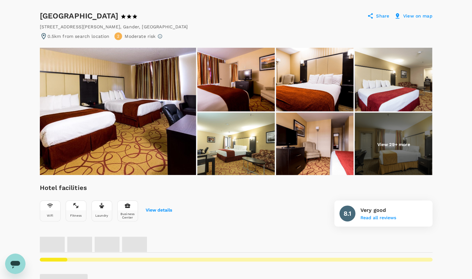
scroll to position [64, 0]
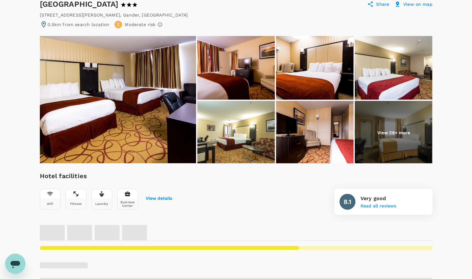
click at [388, 142] on img at bounding box center [393, 133] width 77 height 64
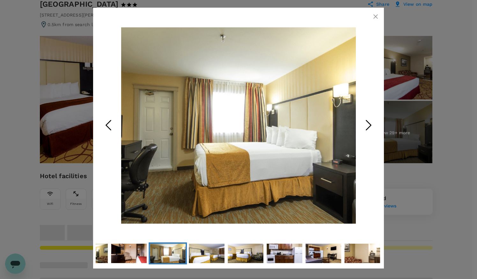
click at [371, 122] on icon "Next Slide" at bounding box center [368, 125] width 19 height 19
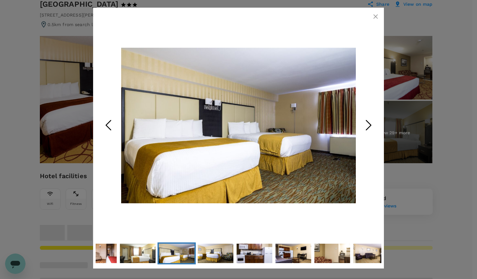
click at [371, 122] on icon "Next Slide" at bounding box center [368, 125] width 19 height 19
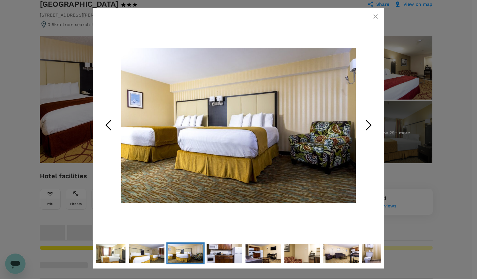
click at [371, 122] on icon "Next Slide" at bounding box center [368, 125] width 19 height 19
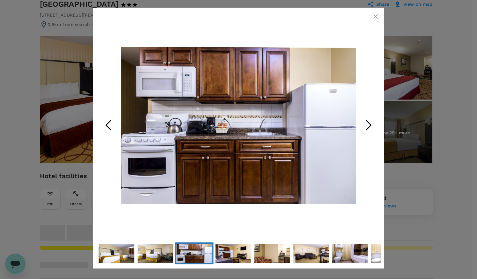
click at [371, 122] on icon "Next Slide" at bounding box center [368, 125] width 19 height 19
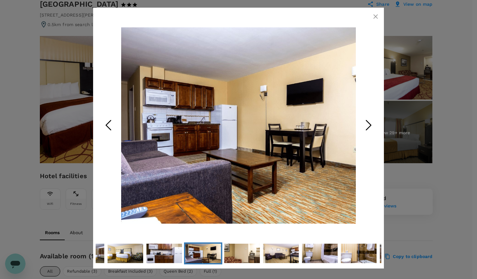
click at [371, 122] on icon "Next Slide" at bounding box center [368, 125] width 19 height 19
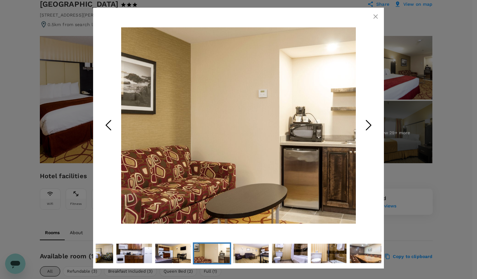
click at [371, 122] on icon "Next Slide" at bounding box center [368, 125] width 19 height 19
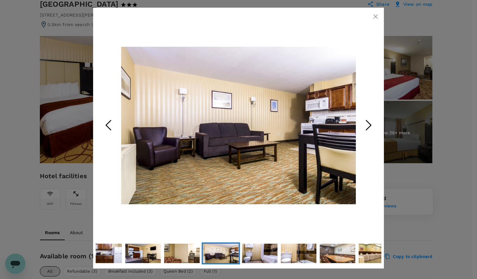
click at [371, 122] on icon "Next Slide" at bounding box center [368, 125] width 19 height 19
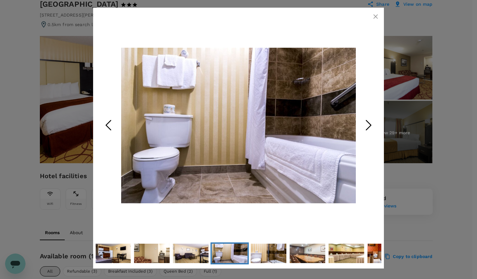
click at [371, 122] on icon "Next Slide" at bounding box center [368, 125] width 19 height 19
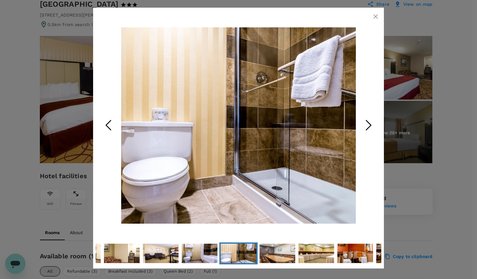
click at [371, 122] on icon "Next Slide" at bounding box center [368, 125] width 19 height 19
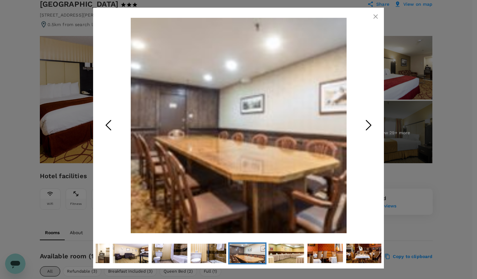
click at [371, 122] on icon "Next Slide" at bounding box center [368, 125] width 19 height 19
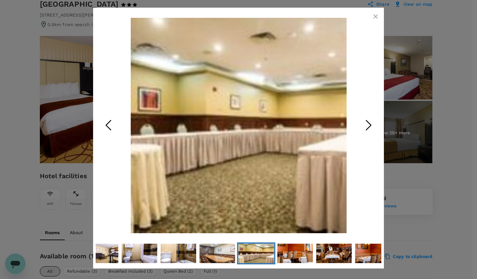
click at [371, 122] on icon "Next Slide" at bounding box center [368, 125] width 19 height 19
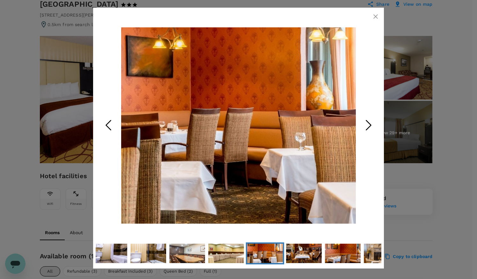
click at [371, 122] on icon "Next Slide" at bounding box center [368, 125] width 19 height 19
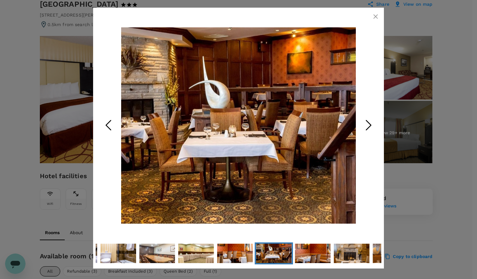
click at [374, 16] on icon "button" at bounding box center [375, 17] width 8 height 8
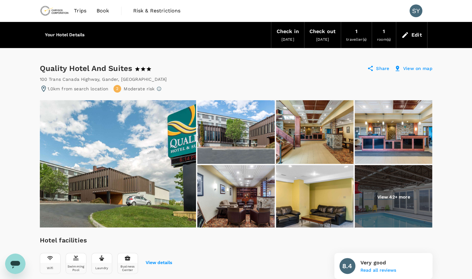
click at [401, 192] on img at bounding box center [393, 197] width 77 height 64
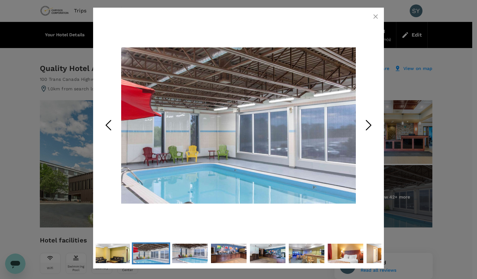
click at [366, 126] on icon "Next Slide" at bounding box center [368, 125] width 19 height 19
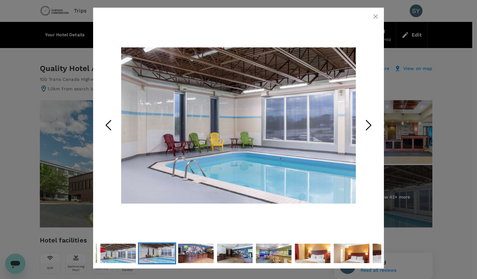
click at [366, 126] on icon "Next Slide" at bounding box center [368, 125] width 19 height 19
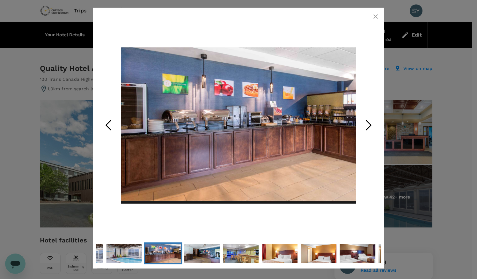
click at [366, 126] on icon "Next Slide" at bounding box center [368, 125] width 19 height 19
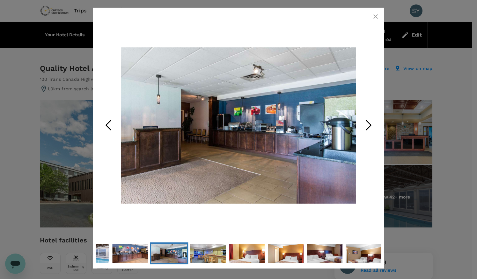
click at [366, 126] on icon "Next Slide" at bounding box center [368, 125] width 19 height 19
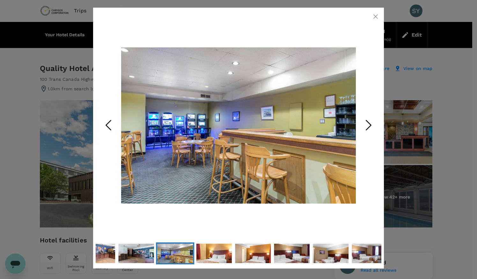
click at [366, 126] on icon "Next Slide" at bounding box center [368, 125] width 19 height 19
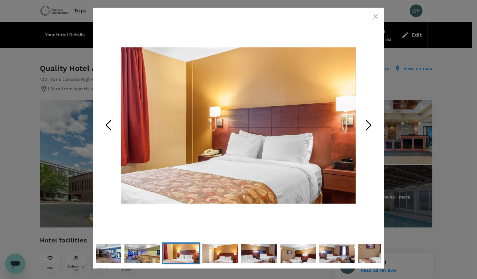
click at [366, 126] on icon "Next Slide" at bounding box center [368, 125] width 19 height 19
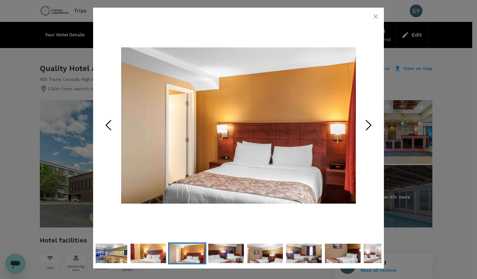
click at [366, 126] on icon "Next Slide" at bounding box center [368, 125] width 19 height 19
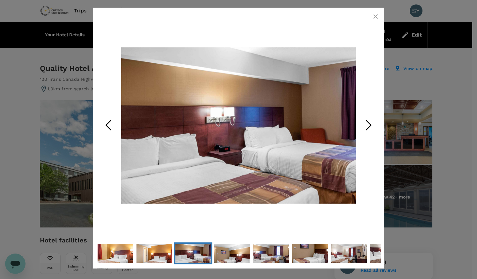
click at [366, 126] on icon "Next Slide" at bounding box center [368, 125] width 19 height 19
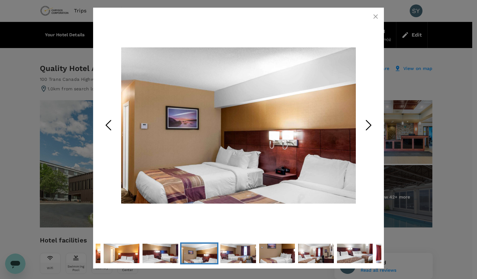
click at [366, 126] on icon "Next Slide" at bounding box center [368, 125] width 19 height 19
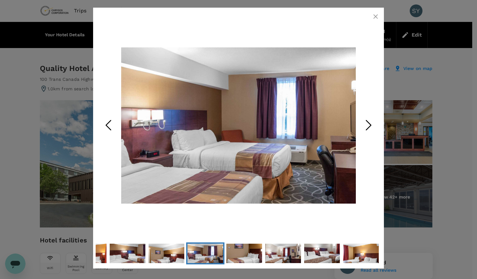
click at [366, 126] on icon "Next Slide" at bounding box center [368, 125] width 19 height 19
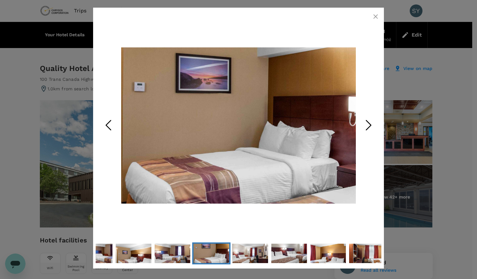
click at [366, 126] on icon "Next Slide" at bounding box center [368, 125] width 19 height 19
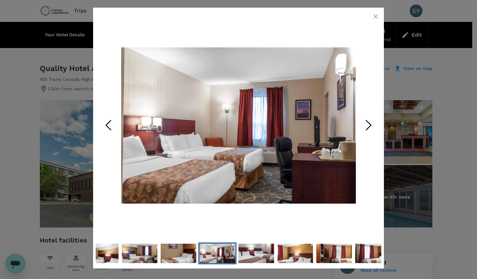
click at [366, 126] on icon "Next Slide" at bounding box center [368, 125] width 19 height 19
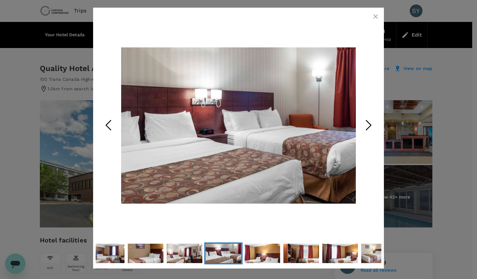
click at [372, 18] on icon "button" at bounding box center [375, 17] width 8 height 8
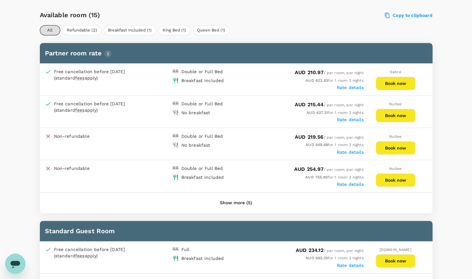
scroll to position [282, 0]
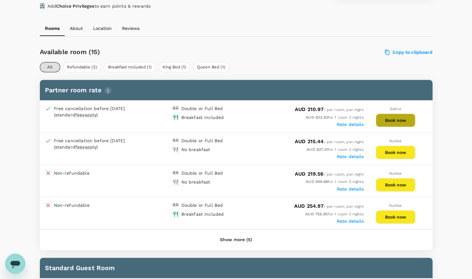
click at [386, 118] on button "Book now" at bounding box center [396, 120] width 40 height 13
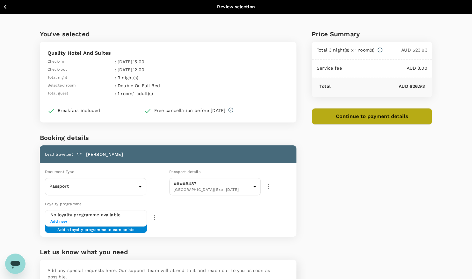
click at [359, 116] on button "Continue to payment details" at bounding box center [372, 116] width 121 height 17
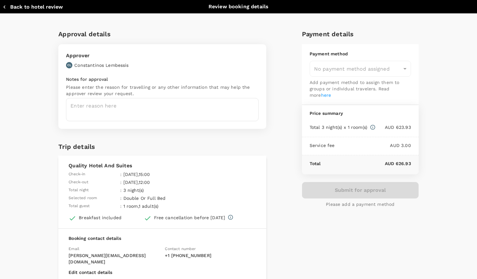
type input "9c4289b1-14a3-4119-8736-521306e5ca8f"
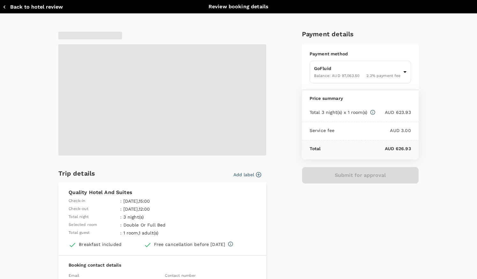
click at [178, 102] on span at bounding box center [162, 99] width 208 height 111
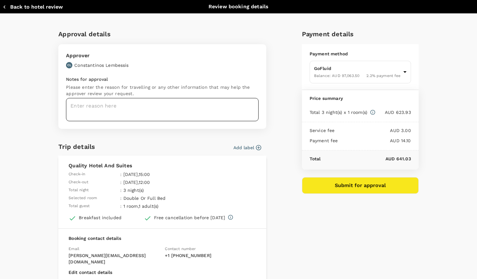
click at [152, 110] on textarea at bounding box center [162, 109] width 192 height 23
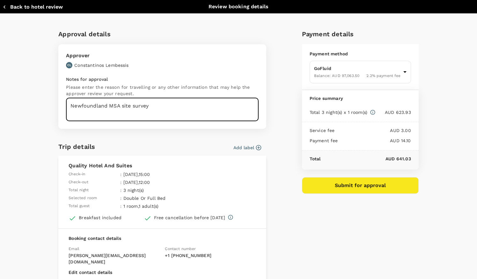
type textarea "Newfoundland MSA site survey"
click at [350, 178] on button "Submit for approval" at bounding box center [360, 185] width 117 height 17
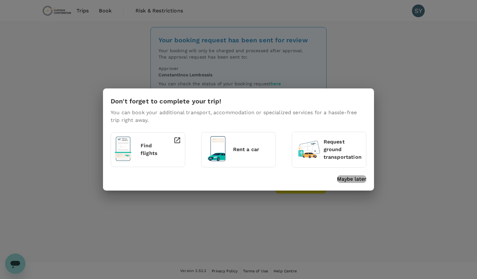
click at [354, 179] on p "Maybe later" at bounding box center [351, 180] width 29 height 8
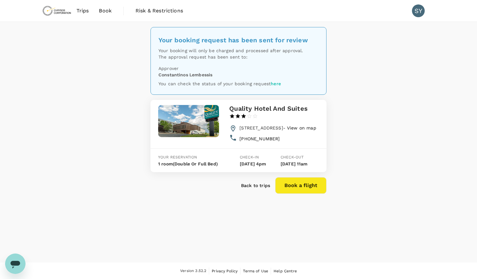
drag, startPoint x: 240, startPoint y: 128, endPoint x: 275, endPoint y: 135, distance: 35.1
click at [275, 131] on span "[STREET_ADDRESS] - View on map" at bounding box center [277, 128] width 76 height 5
copy span "[STREET_ADDRESS]"
